Goal: Task Accomplishment & Management: Use online tool/utility

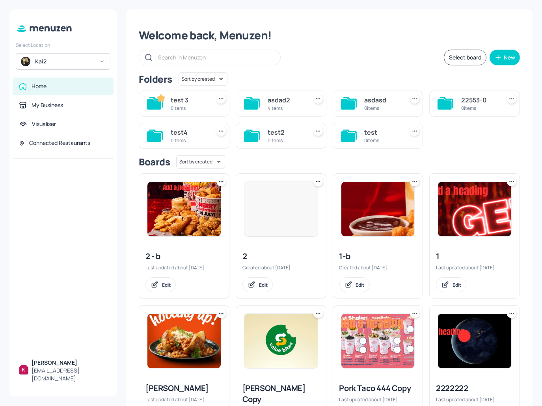
click at [78, 62] on div "Kai2" at bounding box center [64, 62] width 59 height 8
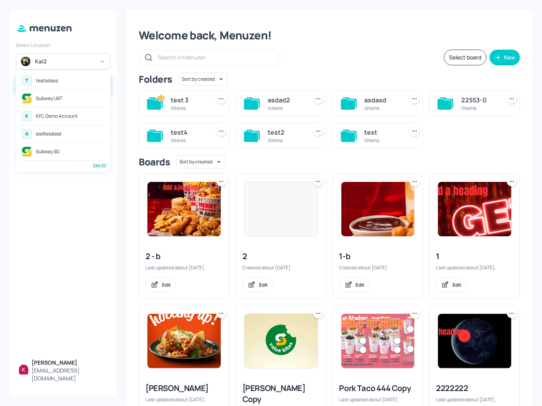
click at [67, 98] on div "Subway UAT" at bounding box center [63, 98] width 87 height 14
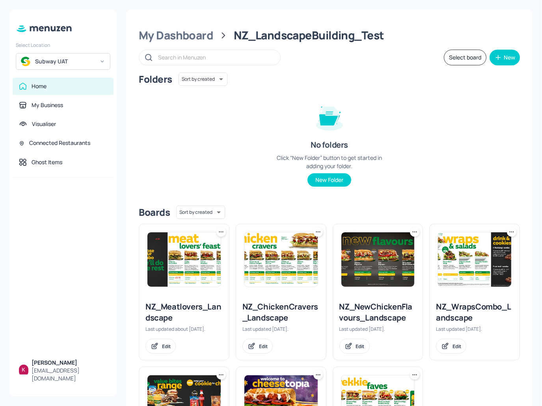
click at [211, 258] on img at bounding box center [183, 259] width 73 height 54
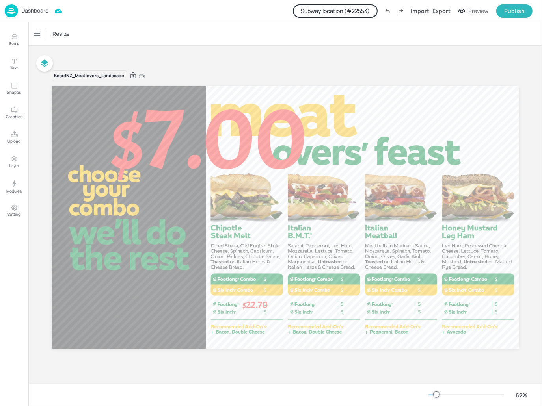
drag, startPoint x: 16, startPoint y: 37, endPoint x: 35, endPoint y: 44, distance: 19.9
click at [16, 37] on icon "Items" at bounding box center [14, 37] width 5 height 0
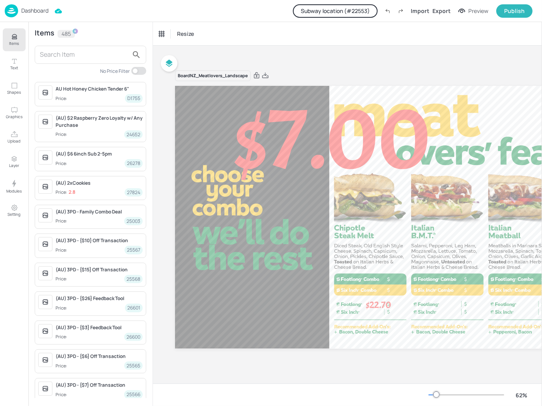
click at [60, 53] on input "text" at bounding box center [84, 54] width 89 height 13
paste input "Hot Honey Chicken Tenders Snack"
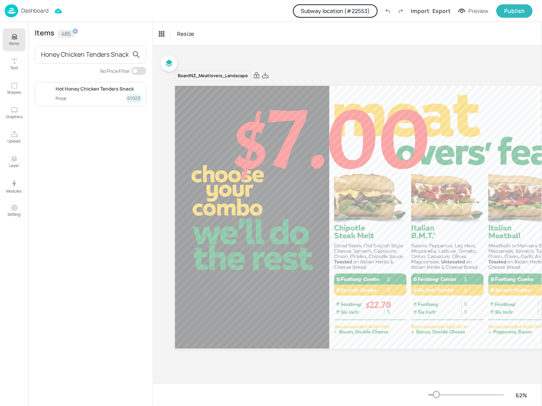
type input "Hot Honey Chicken Tenders Snack"
click at [360, 9] on button "Subway location (# 22553 )" at bounding box center [335, 10] width 85 height 13
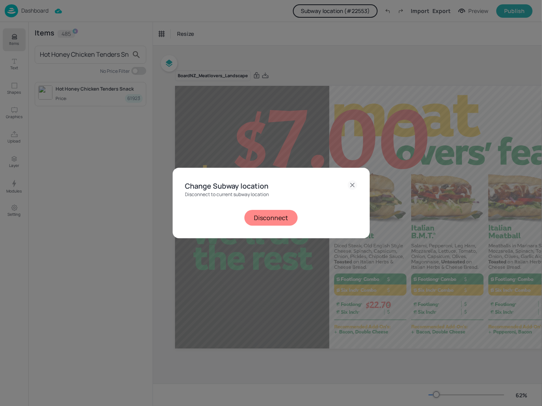
click at [282, 218] on button "Disconnect" at bounding box center [270, 218] width 53 height 16
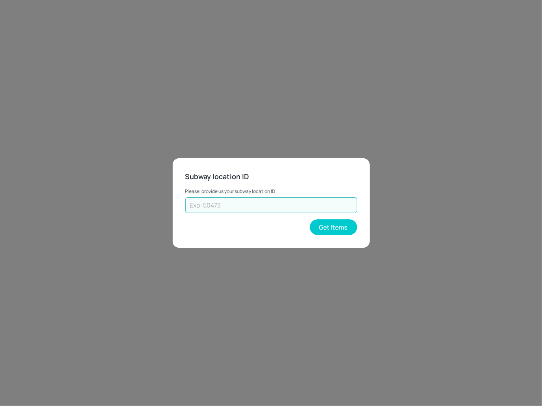
click at [280, 206] on input "text" at bounding box center [271, 205] width 172 height 16
type input "45215"
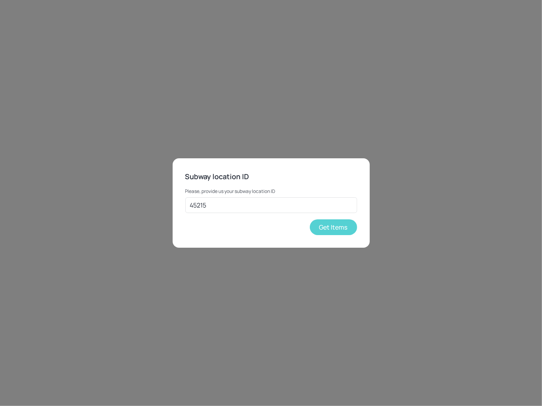
click at [340, 226] on button "Get Items" at bounding box center [333, 227] width 47 height 16
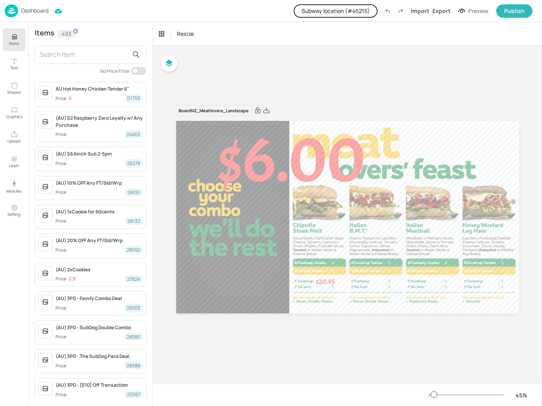
click at [79, 56] on input "text" at bounding box center [84, 54] width 89 height 13
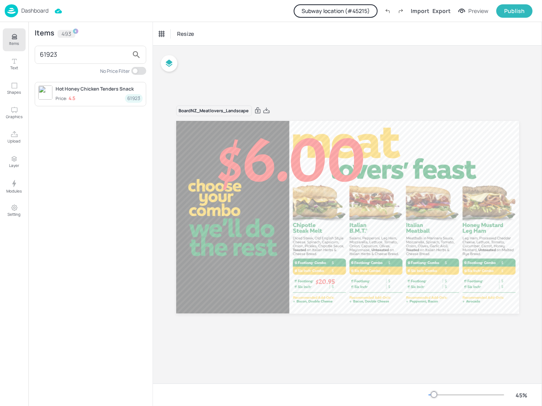
type input "61923"
